Goal: Information Seeking & Learning: Learn about a topic

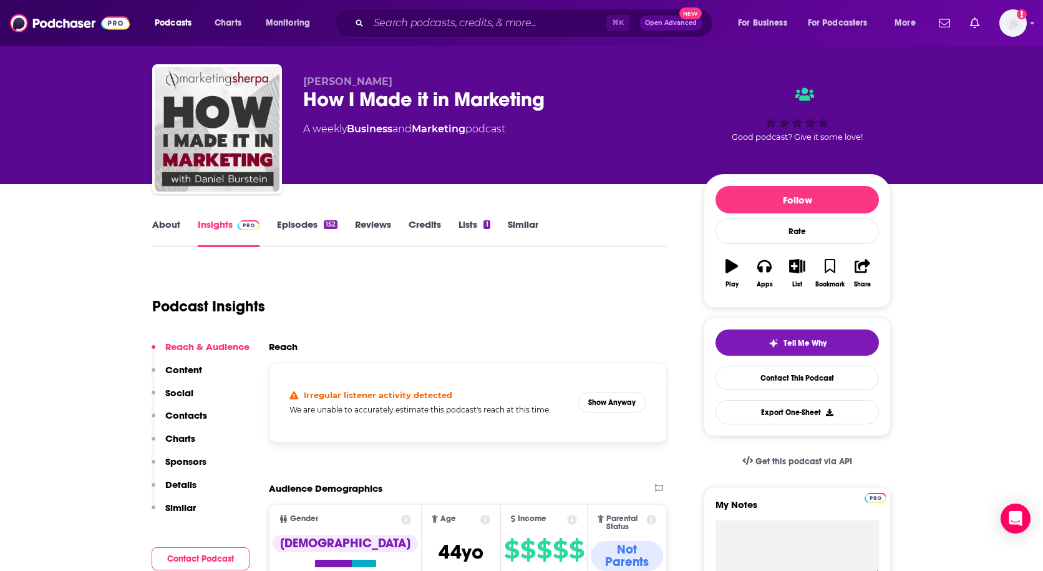
scroll to position [29, 0]
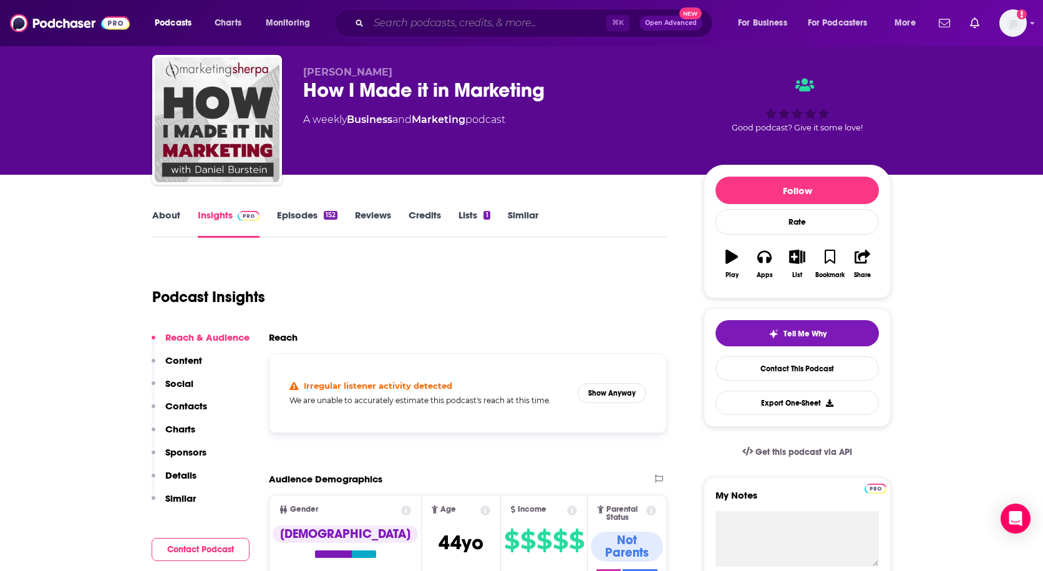
click at [407, 29] on input "Search podcasts, credits, & more..." at bounding box center [488, 23] width 238 height 20
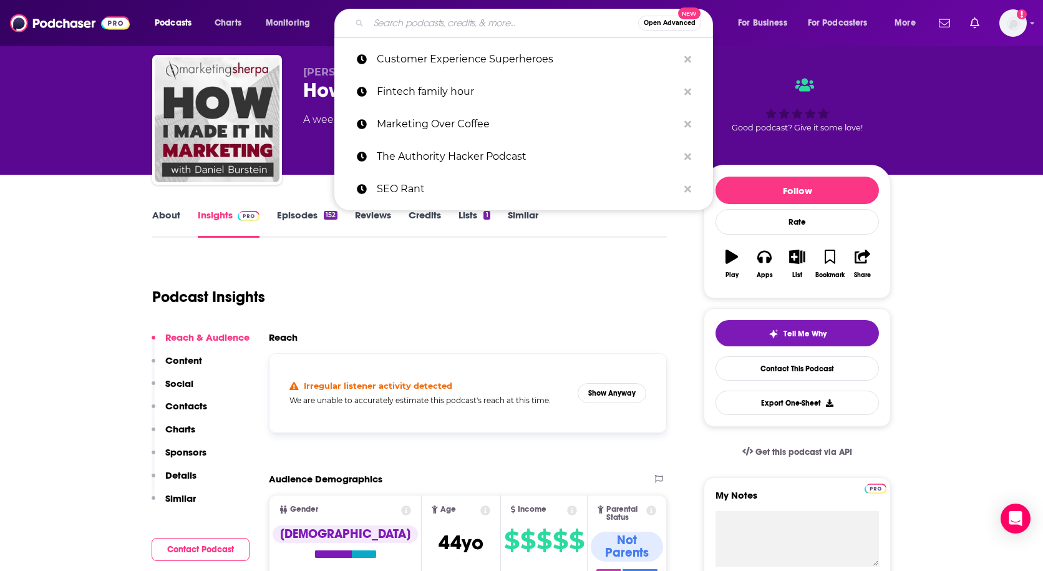
paste input "The Buzz on Bank Automation News"
type input "The Buzz on Bank Automation News"
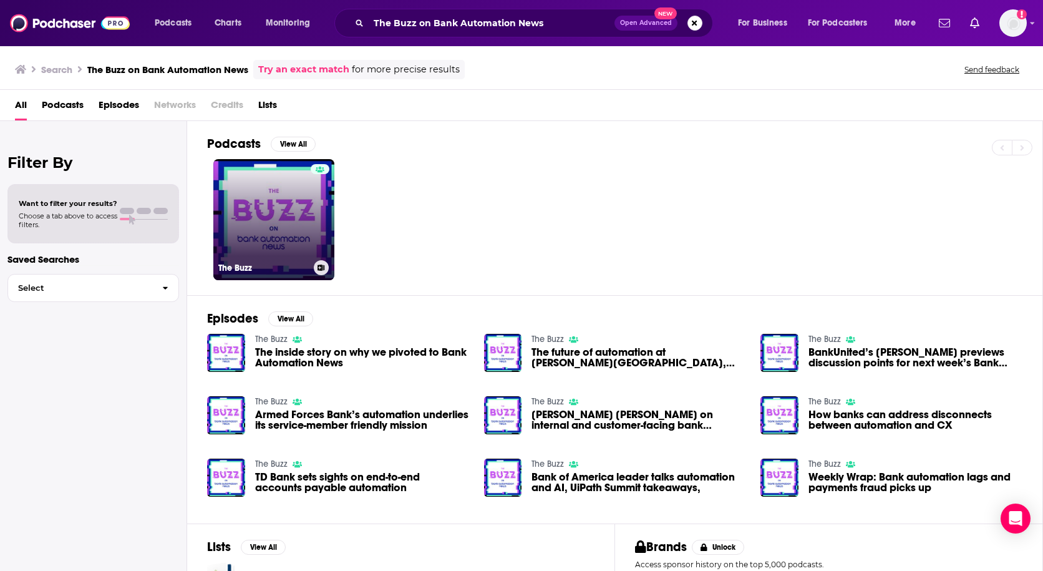
click at [289, 209] on link "The Buzz" at bounding box center [273, 219] width 121 height 121
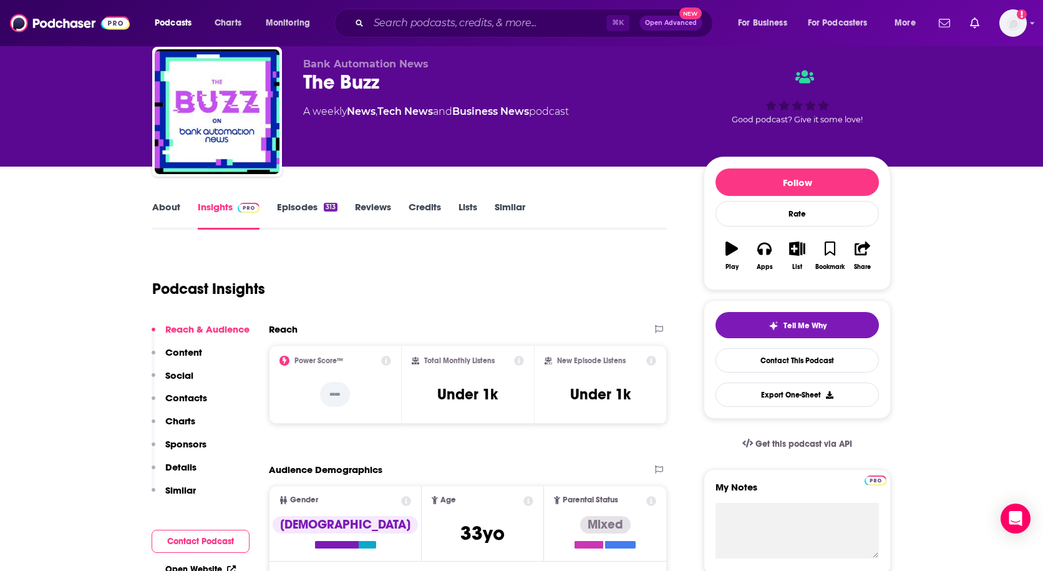
scroll to position [49, 0]
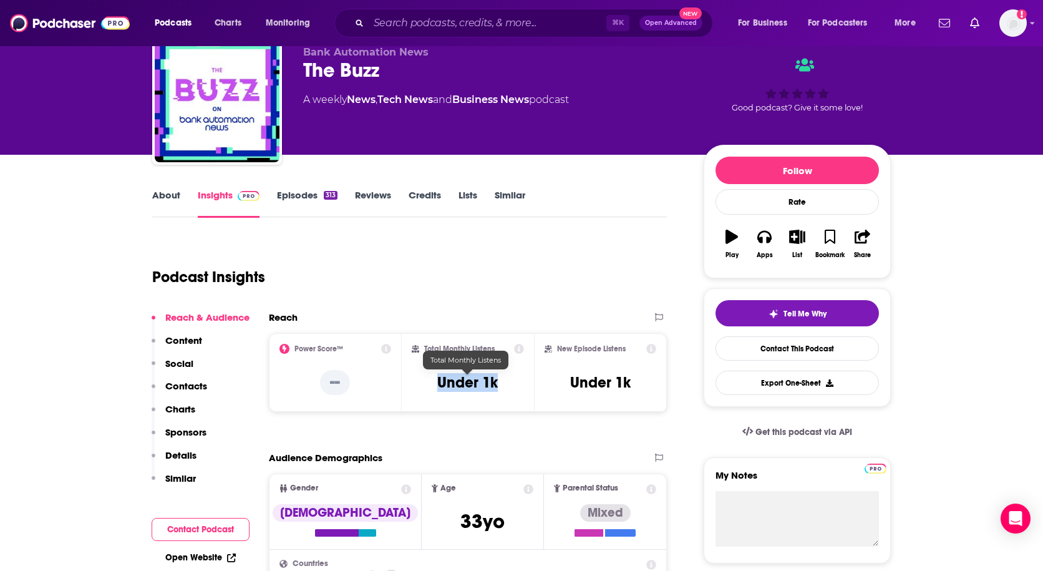
drag, startPoint x: 431, startPoint y: 377, endPoint x: 517, endPoint y: 376, distance: 86.1
click at [517, 376] on div "Total Monthly Listens Under 1k" at bounding box center [468, 372] width 113 height 57
copy h3 "Under 1k"
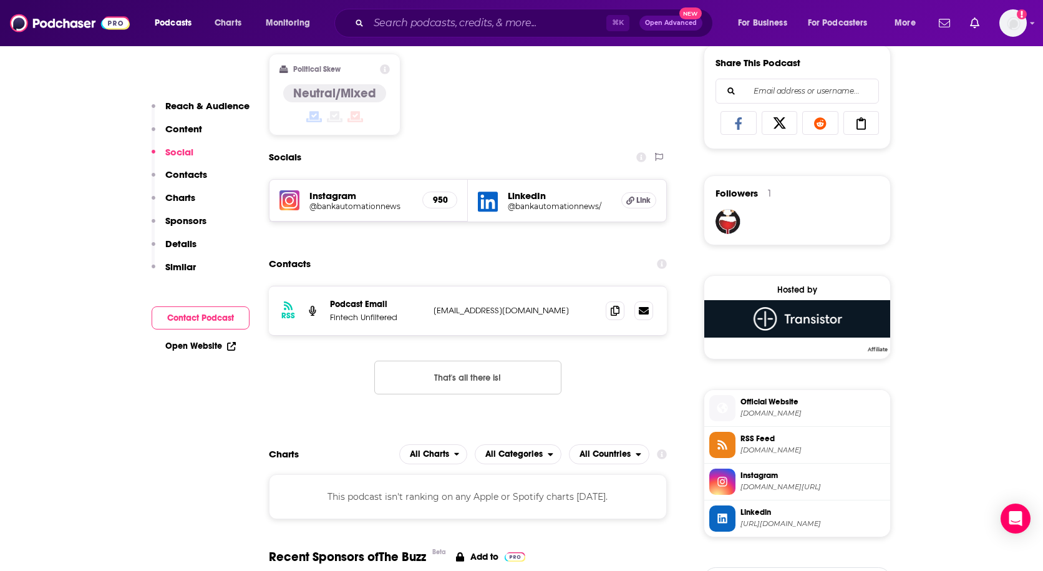
scroll to position [790, 0]
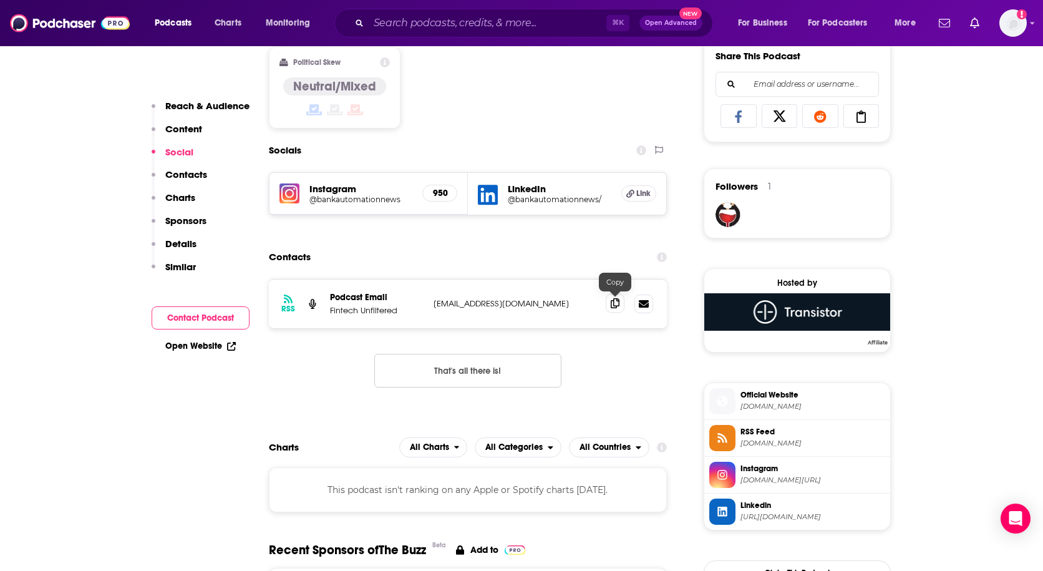
click at [616, 301] on icon at bounding box center [615, 303] width 9 height 10
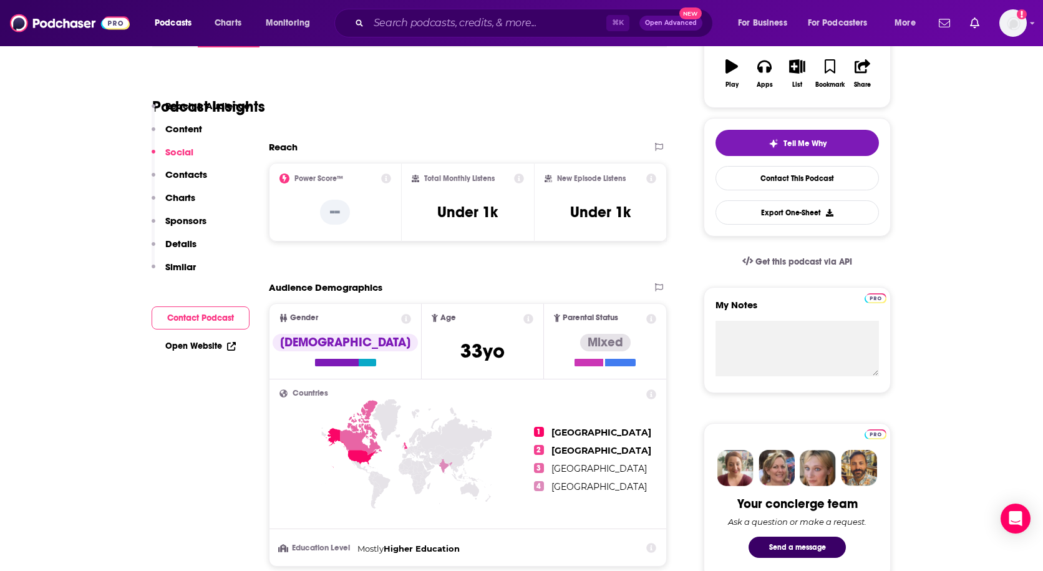
scroll to position [0, 0]
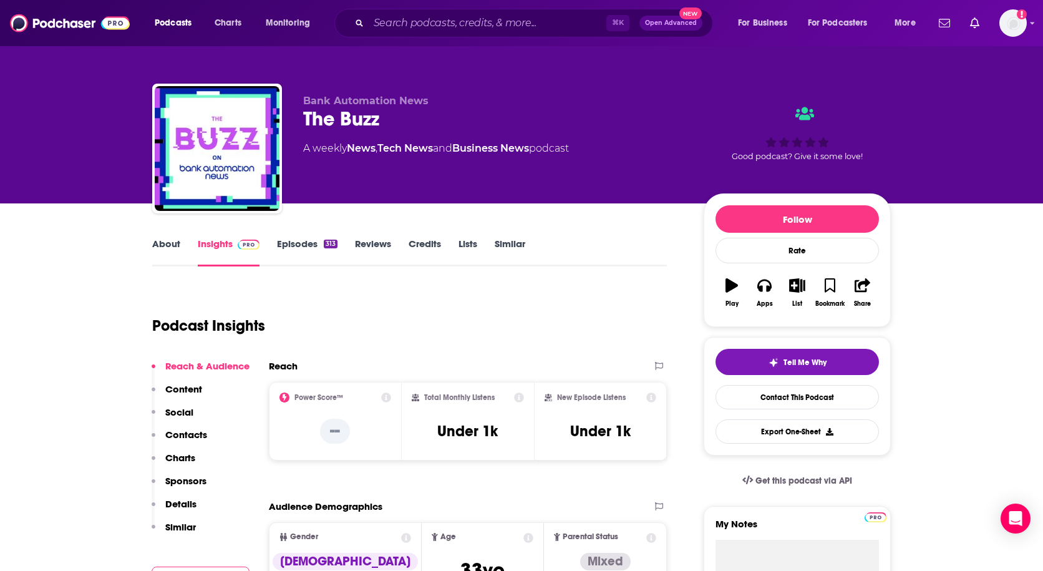
click at [162, 241] on link "About" at bounding box center [166, 252] width 28 height 29
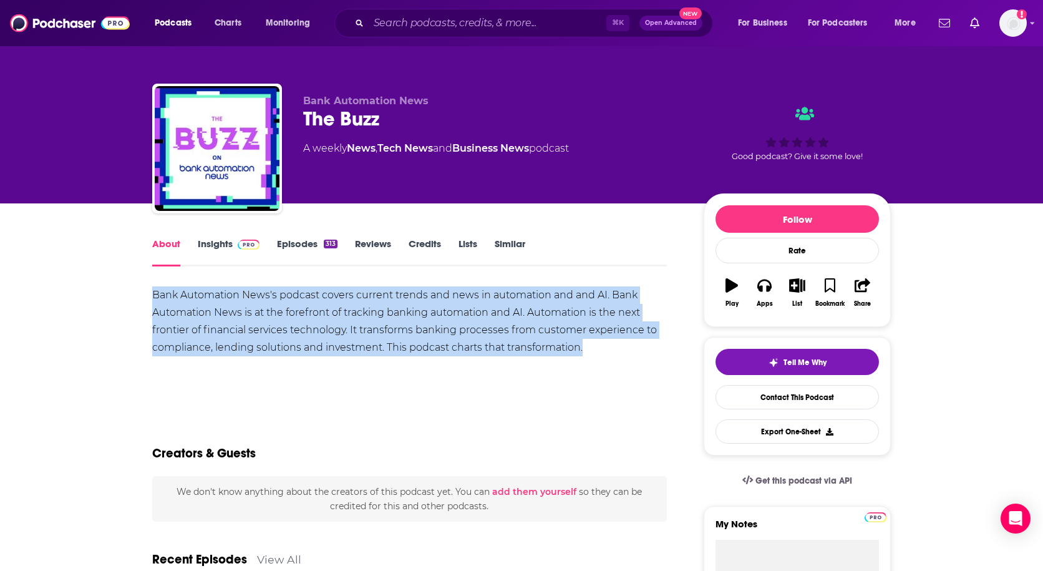
drag, startPoint x: 148, startPoint y: 293, endPoint x: 594, endPoint y: 365, distance: 451.8
copy div "Bank Automation News's podcast covers current trends and news in automation and…"
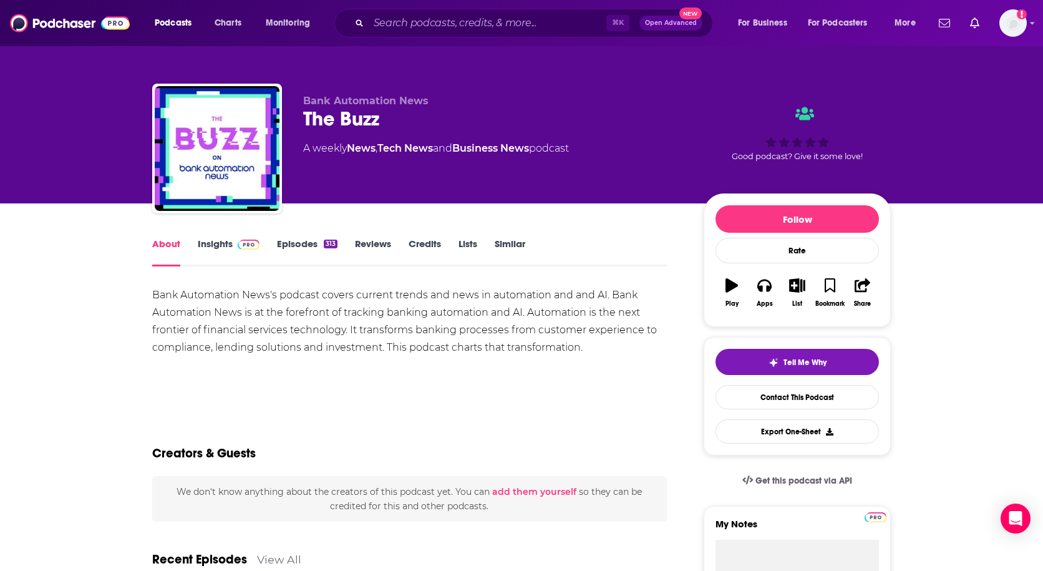
click at [349, 369] on div "Bank Automation News's podcast covers current trends and news in automation and…" at bounding box center [409, 329] width 515 height 87
click at [228, 242] on link "Insights" at bounding box center [229, 252] width 62 height 29
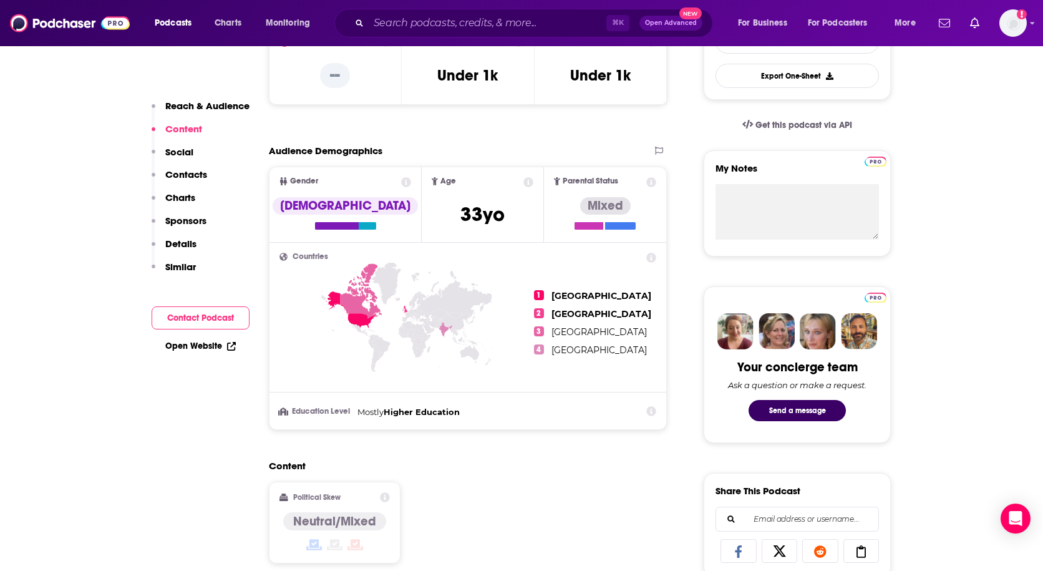
scroll to position [148, 0]
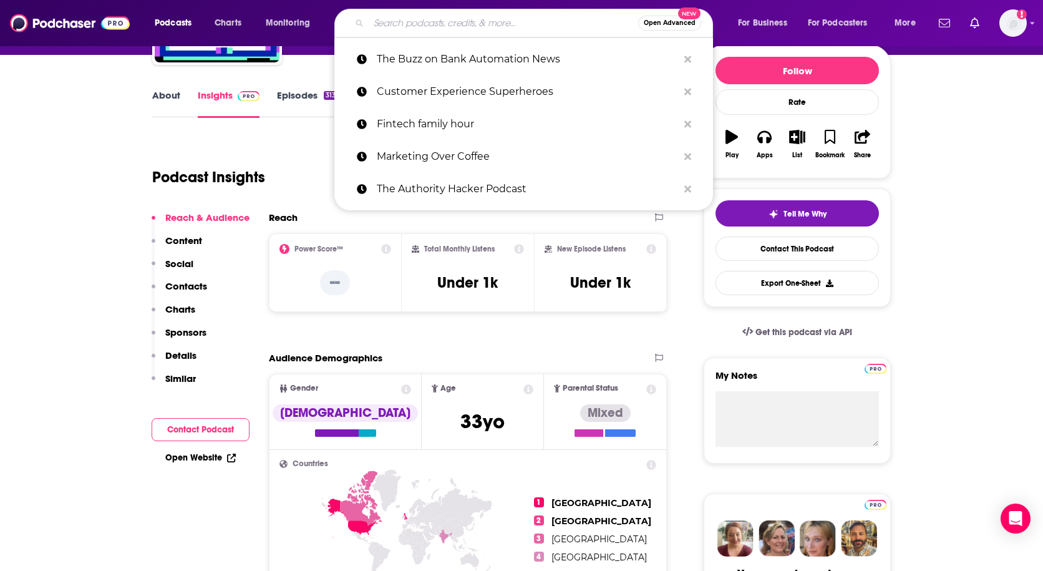
click at [487, 23] on input "Search podcasts, credits, & more..." at bounding box center [503, 23] width 269 height 20
paste input "Banking with Interest [PERSON_NAME]"
type input "Banking with Interest [PERSON_NAME]"
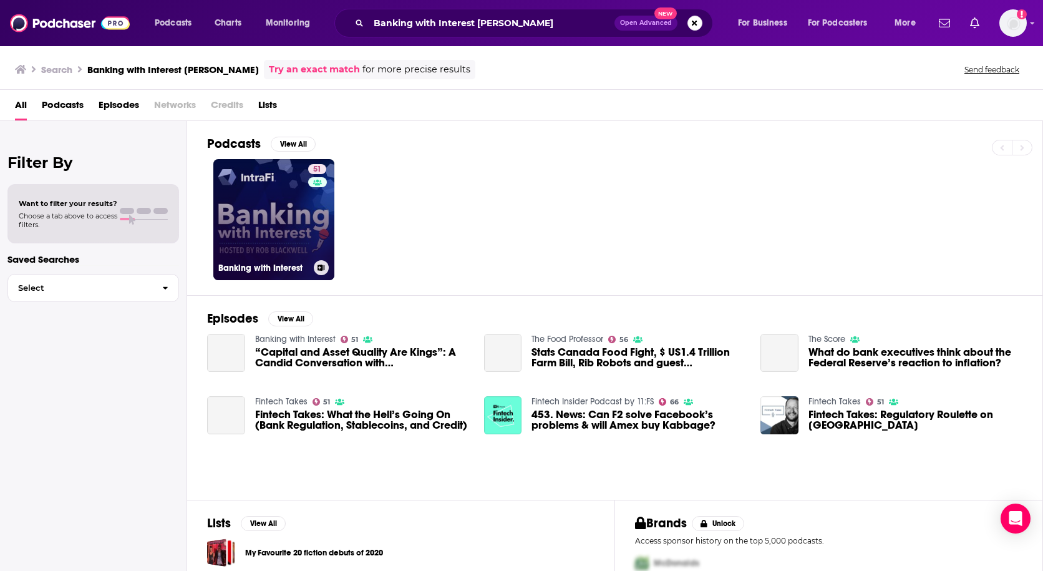
click at [277, 208] on link "51 Banking with Interest" at bounding box center [273, 219] width 121 height 121
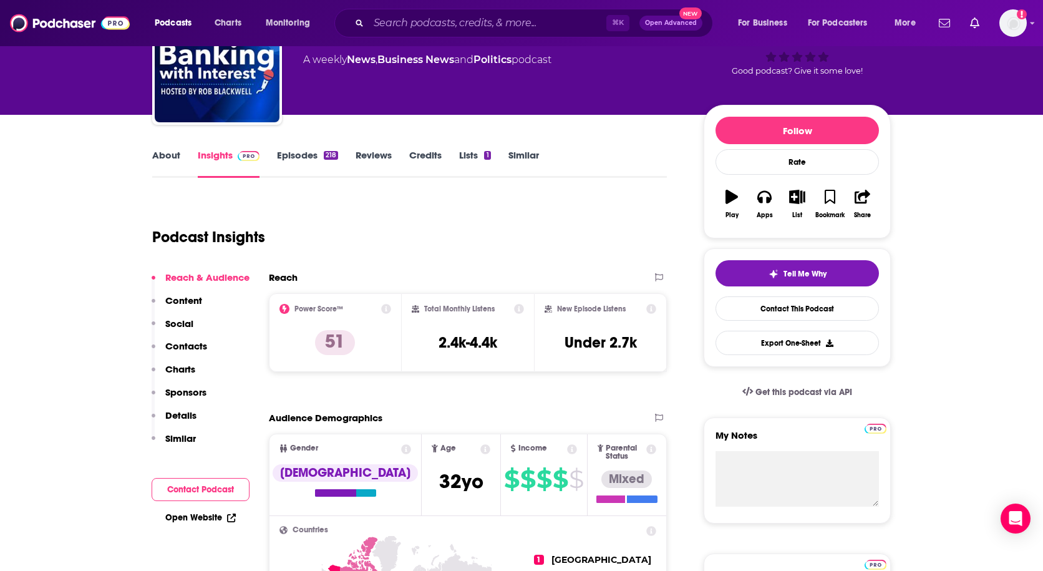
scroll to position [113, 0]
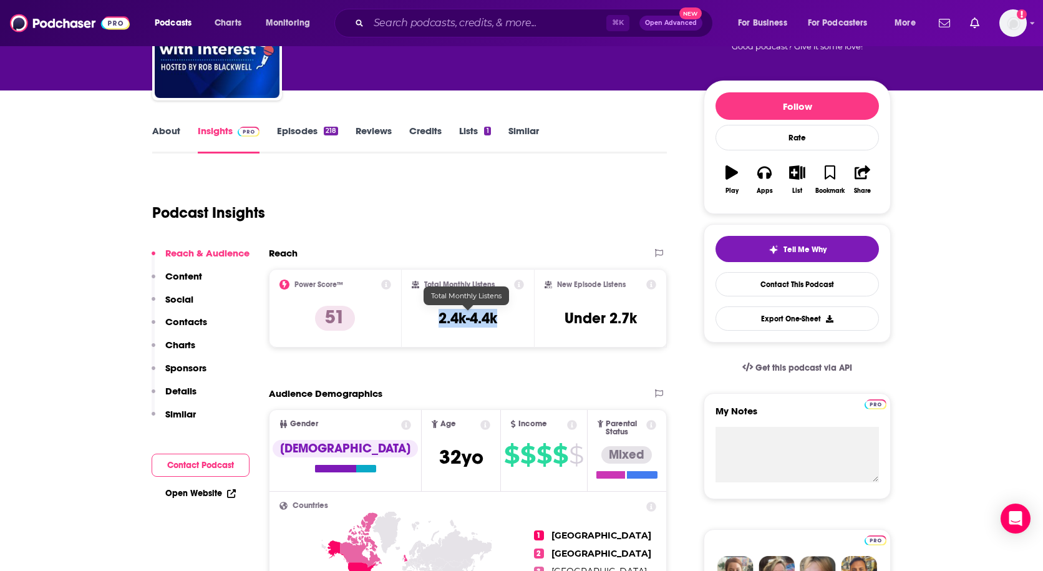
drag, startPoint x: 426, startPoint y: 319, endPoint x: 513, endPoint y: 329, distance: 87.8
click at [513, 329] on div "Total Monthly Listens 2.4k-4.4k" at bounding box center [468, 307] width 113 height 57
copy h3 "2.4k-4.4k"
click at [173, 132] on link "About" at bounding box center [166, 139] width 28 height 29
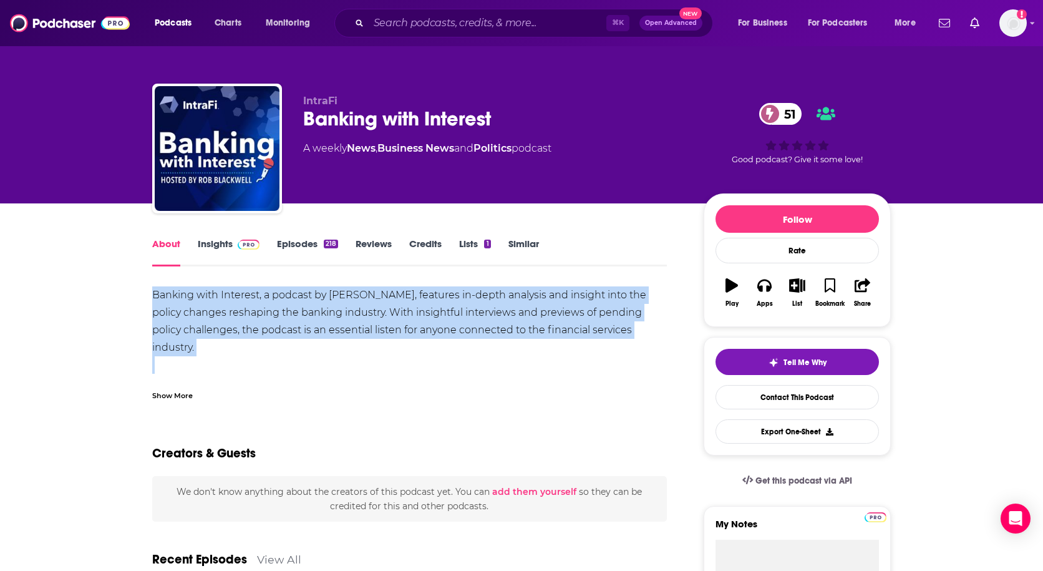
drag, startPoint x: 145, startPoint y: 286, endPoint x: 634, endPoint y: 377, distance: 498.0
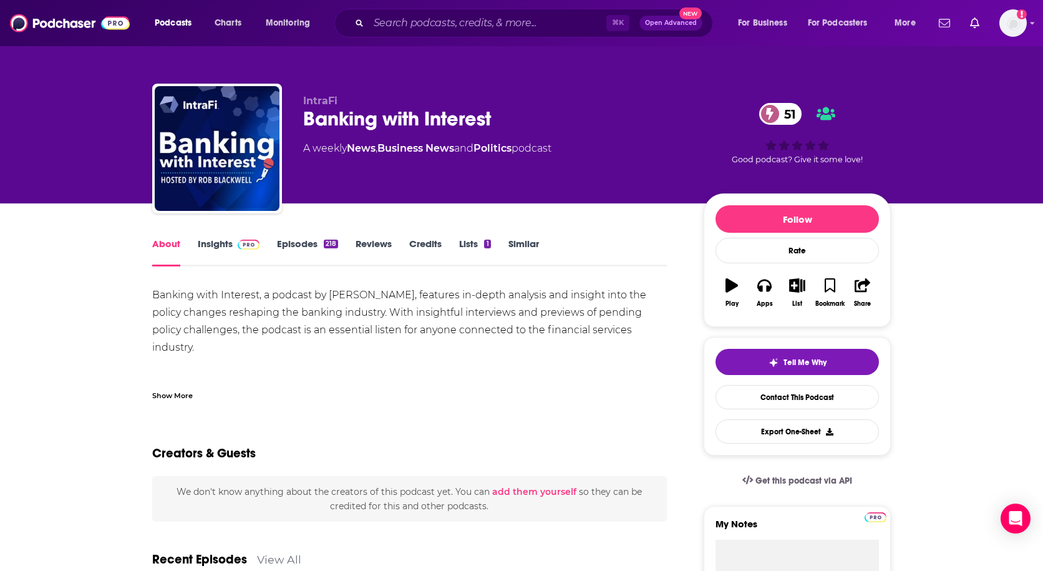
click at [183, 394] on div "Show More" at bounding box center [172, 395] width 41 height 12
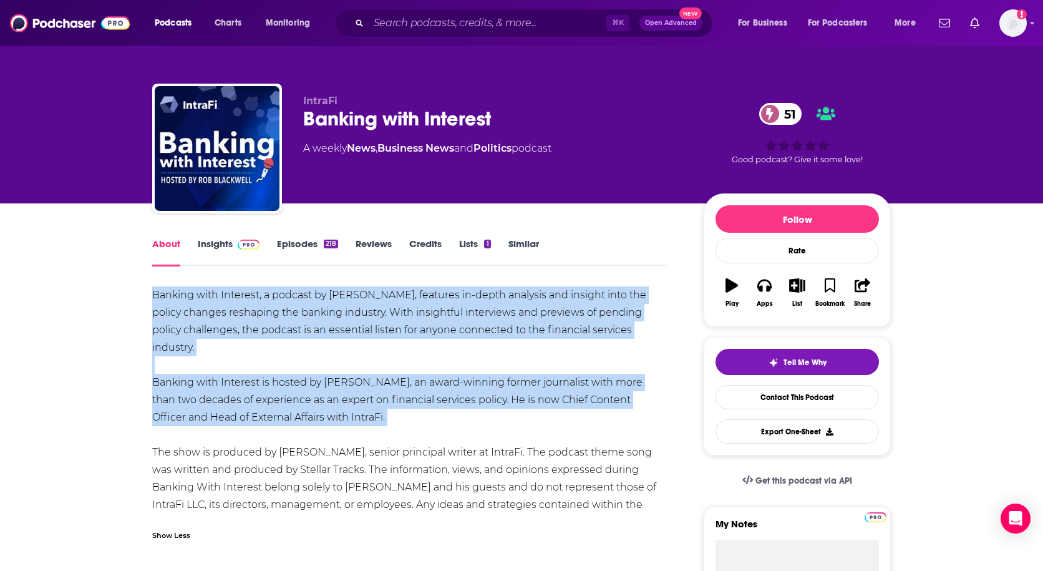
drag, startPoint x: 145, startPoint y: 296, endPoint x: 503, endPoint y: 417, distance: 377.9
copy div "Banking with Interest, a podcast by [PERSON_NAME], features in-depth analysis a…"
click at [235, 248] on span at bounding box center [246, 244] width 27 height 12
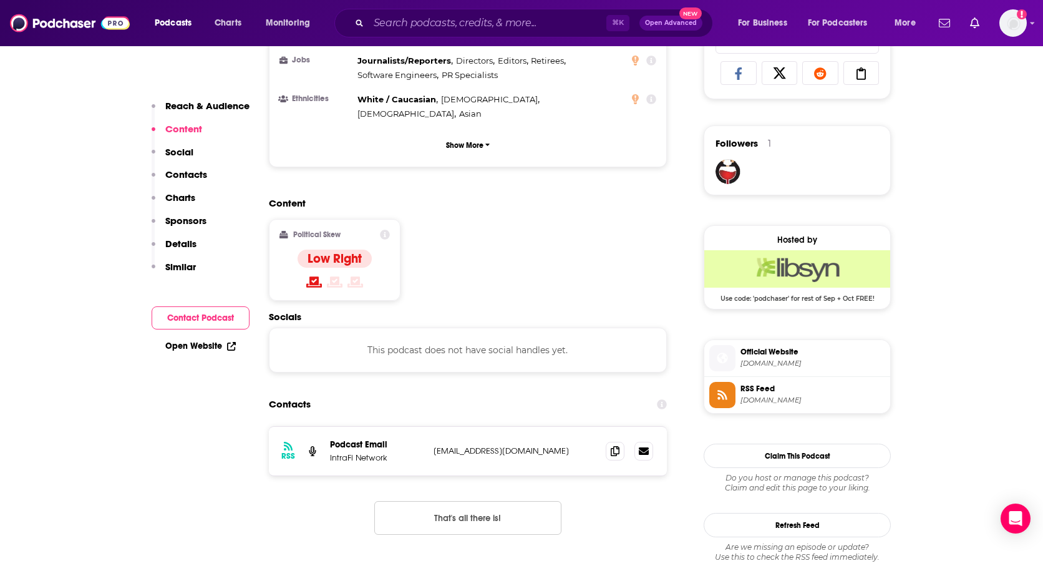
scroll to position [876, 0]
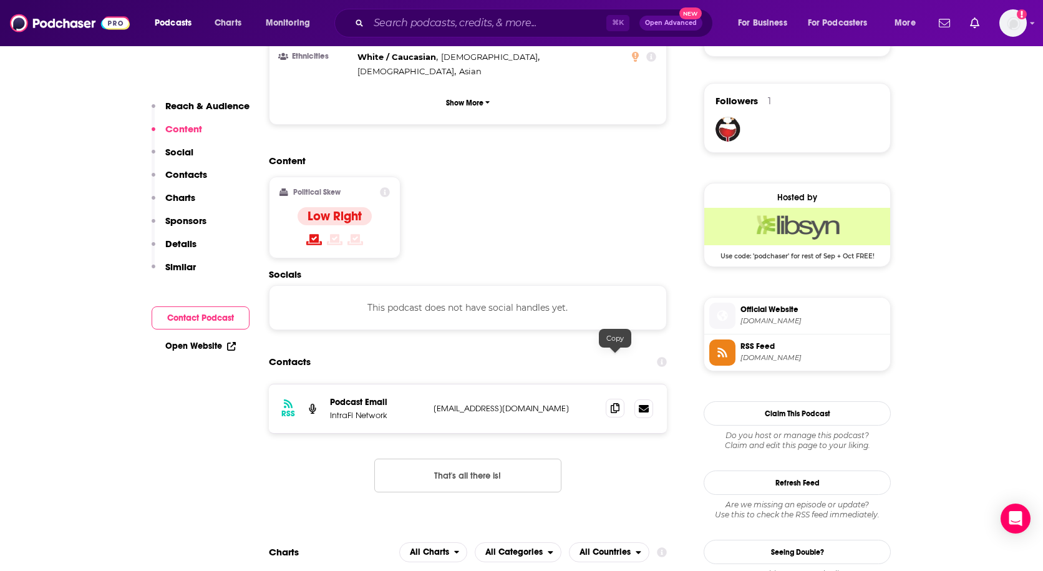
click at [606, 399] on span at bounding box center [615, 408] width 19 height 19
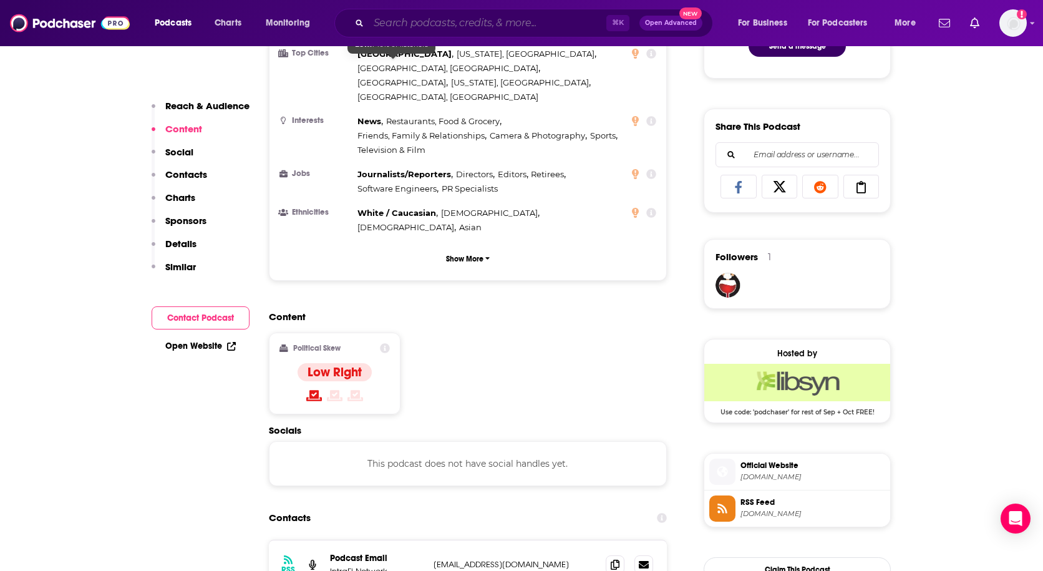
click at [408, 22] on input "Search podcasts, credits, & more..." at bounding box center [488, 23] width 238 height 20
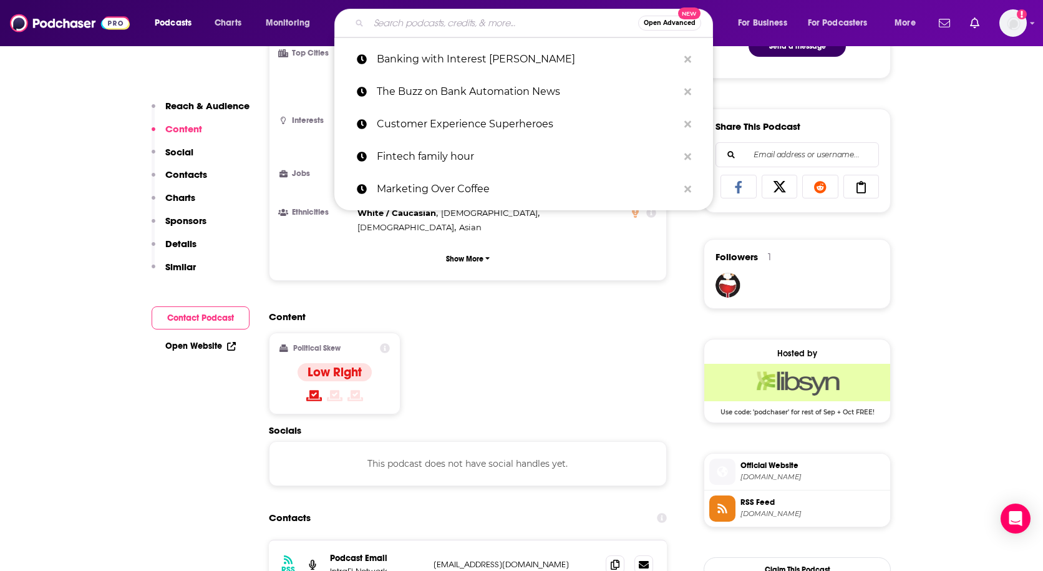
paste input "Odd Lots Bloomberg"
type input "Odd Lots Bloomberg"
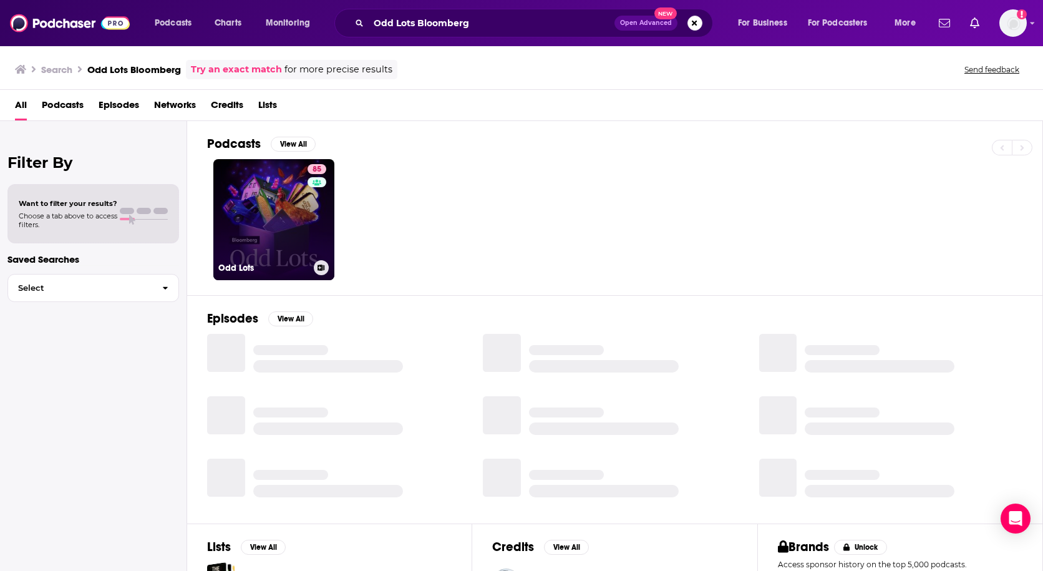
click at [278, 216] on link "85 Odd Lots" at bounding box center [273, 219] width 121 height 121
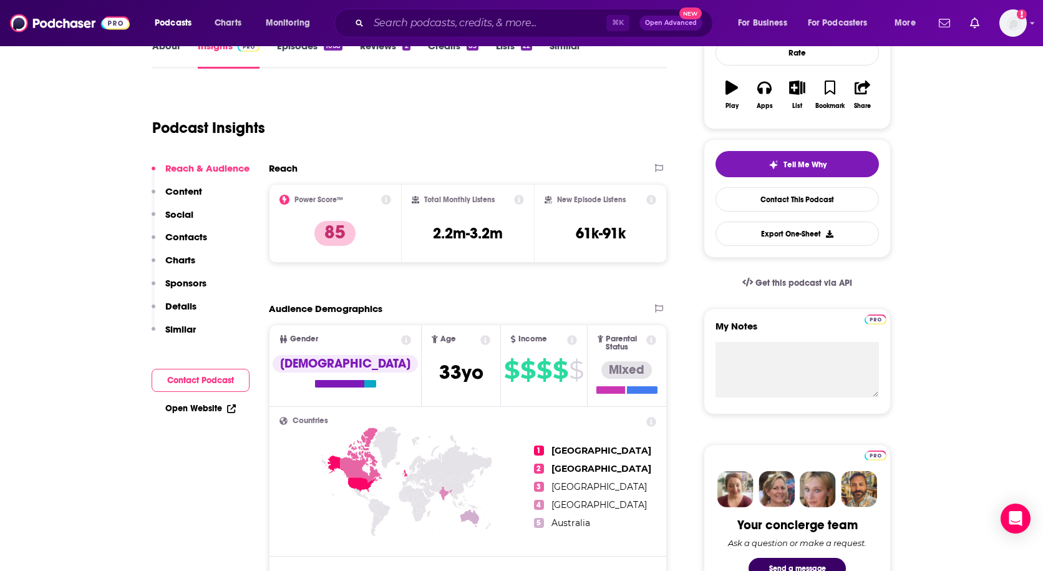
scroll to position [193, 0]
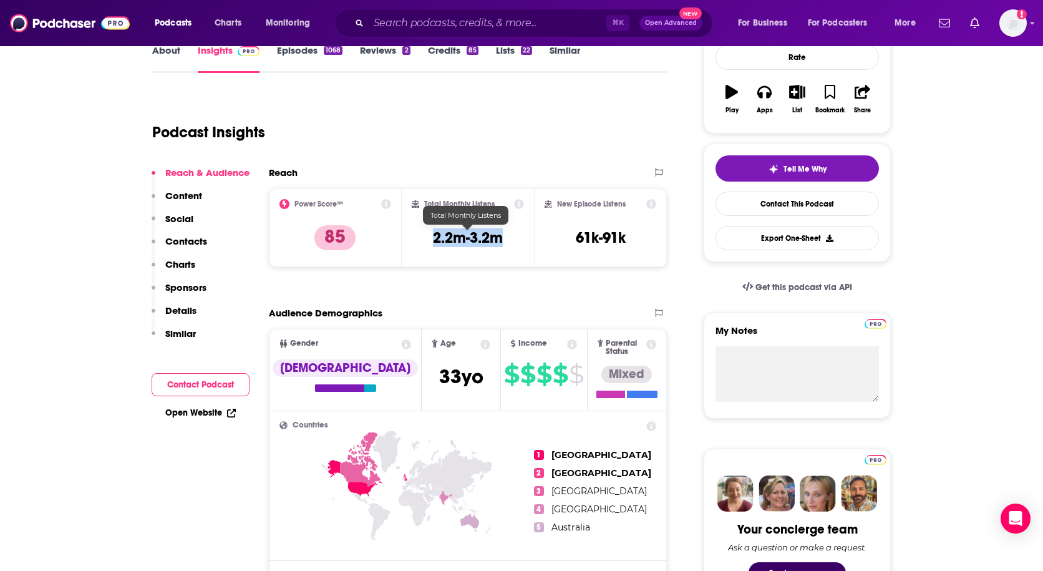
drag, startPoint x: 427, startPoint y: 238, endPoint x: 505, endPoint y: 238, distance: 78.0
click at [505, 238] on div "Total Monthly Listens 2.2m-3.2m" at bounding box center [468, 227] width 113 height 57
copy h3 "2.2m-3.2m"
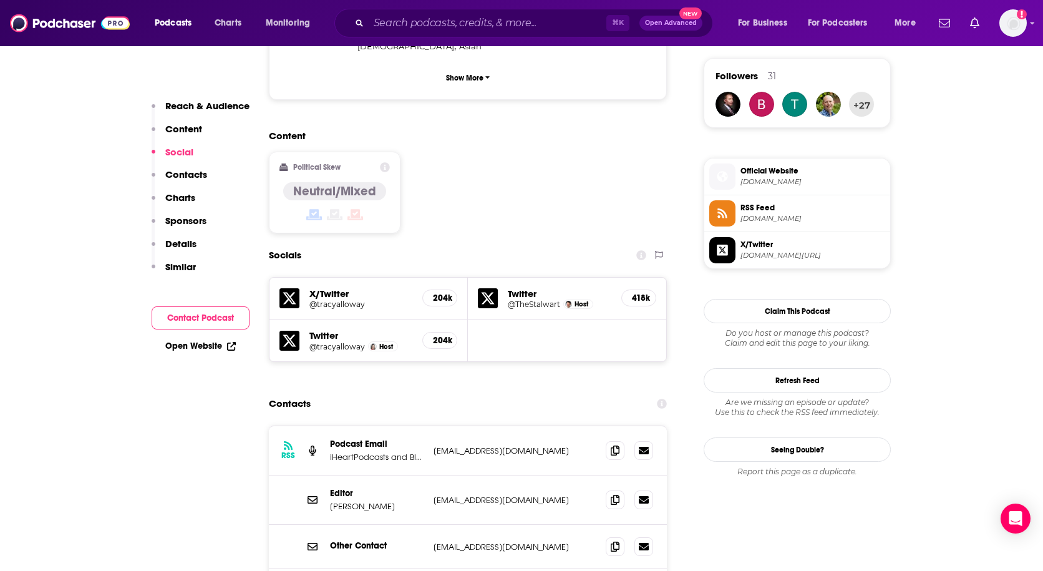
scroll to position [906, 0]
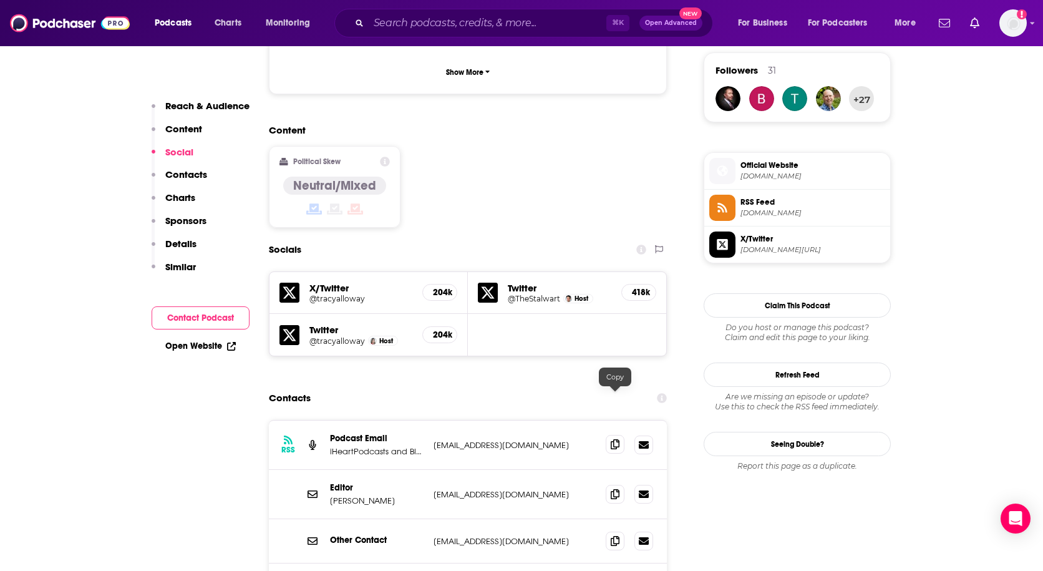
click at [614, 439] on icon at bounding box center [615, 444] width 9 height 10
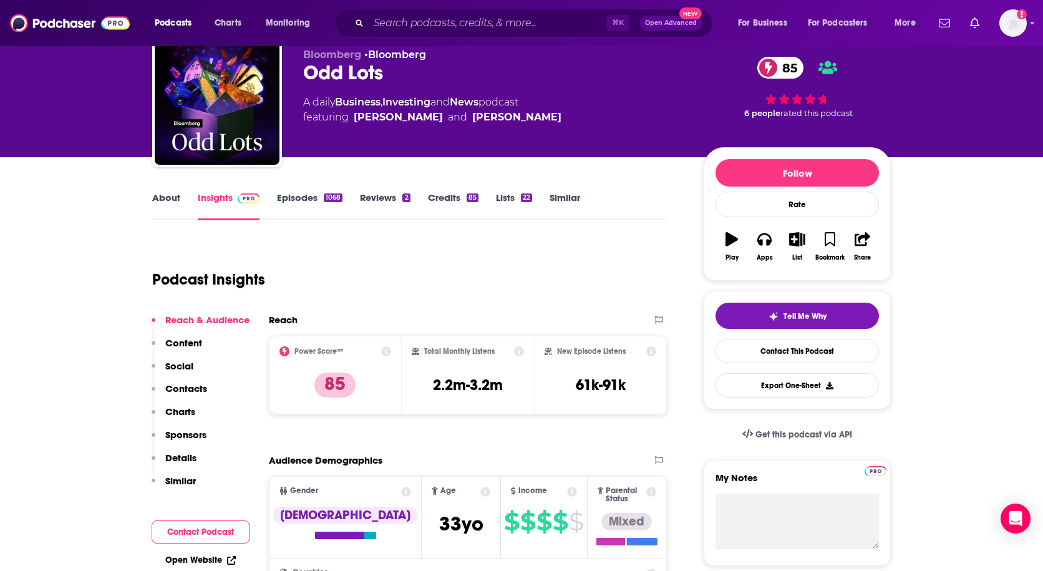
scroll to position [0, 0]
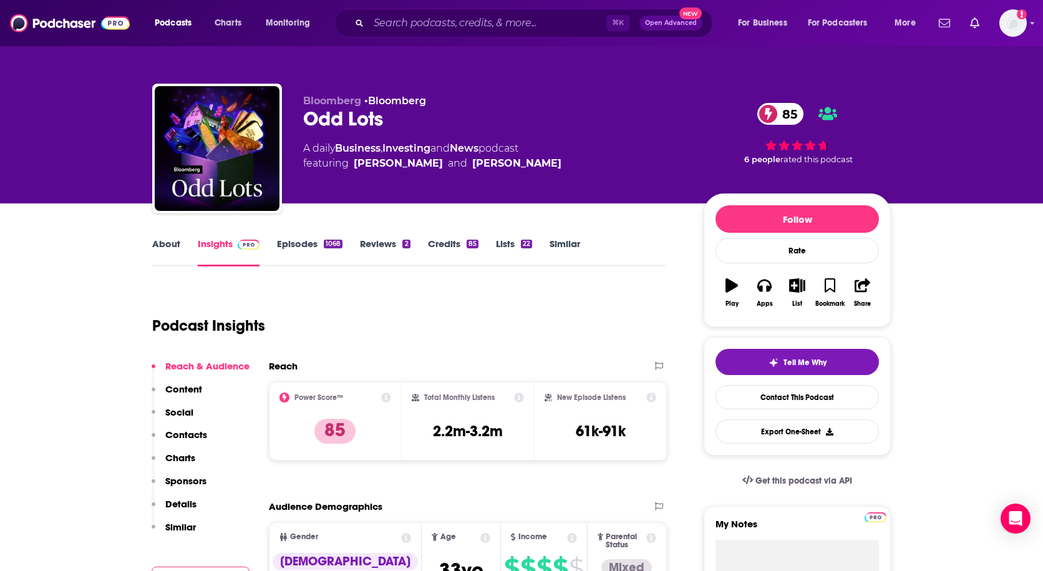
click at [177, 252] on link "About" at bounding box center [166, 252] width 28 height 29
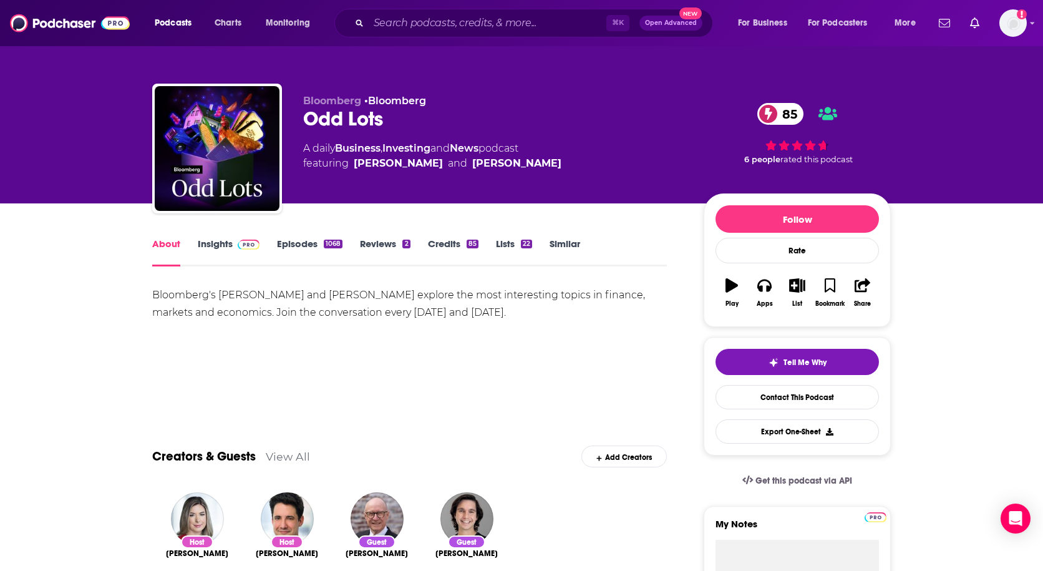
drag, startPoint x: 150, startPoint y: 292, endPoint x: 523, endPoint y: 337, distance: 375.7
copy div "Bloomberg's [PERSON_NAME] and [PERSON_NAME] explore the most interesting topics…"
